Goal: Task Accomplishment & Management: Manage account settings

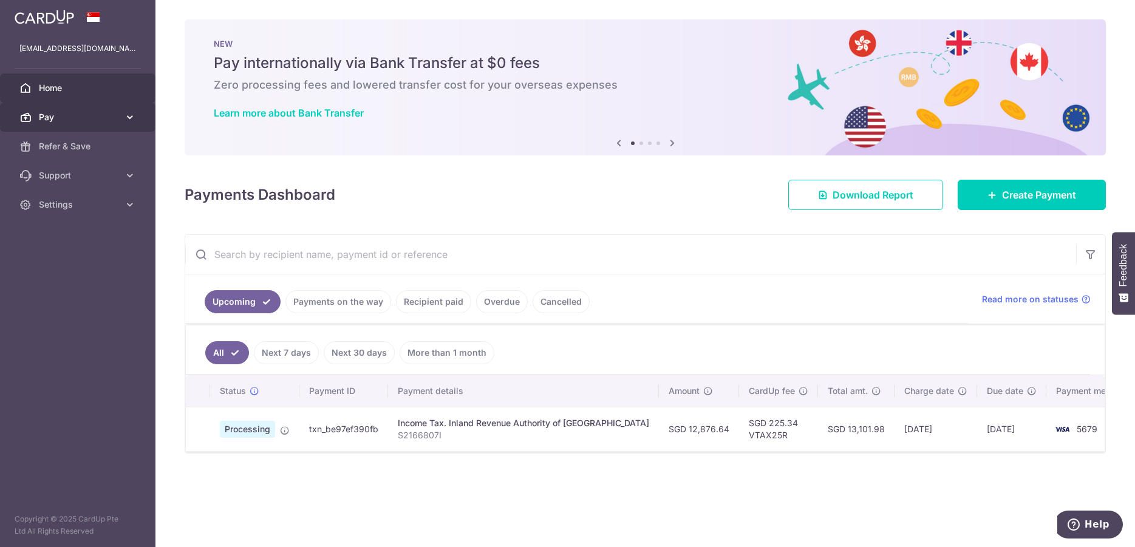
click at [50, 114] on span "Pay" at bounding box center [79, 117] width 80 height 12
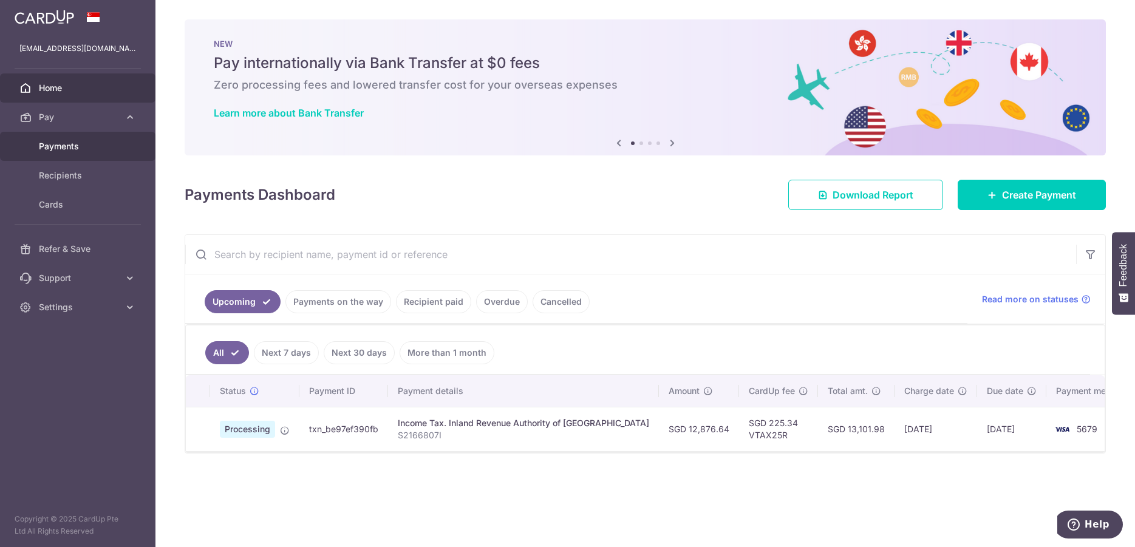
click at [72, 143] on span "Payments" at bounding box center [79, 146] width 80 height 12
click at [56, 179] on span "Recipients" at bounding box center [79, 176] width 80 height 12
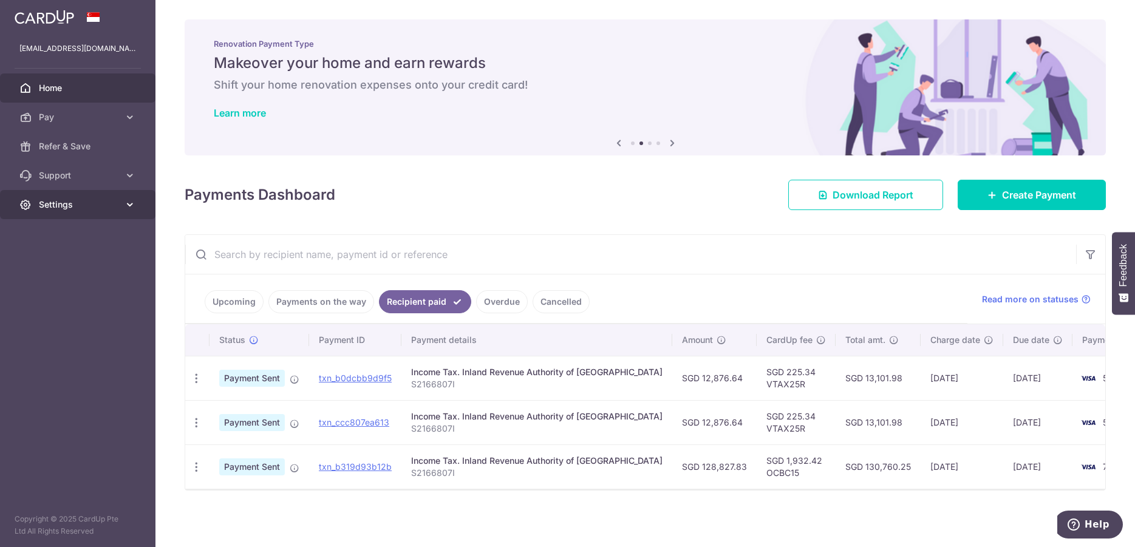
click at [66, 205] on span "Settings" at bounding box center [79, 205] width 80 height 12
click at [65, 258] on span "Logout" at bounding box center [79, 263] width 80 height 12
